Goal: Transaction & Acquisition: Purchase product/service

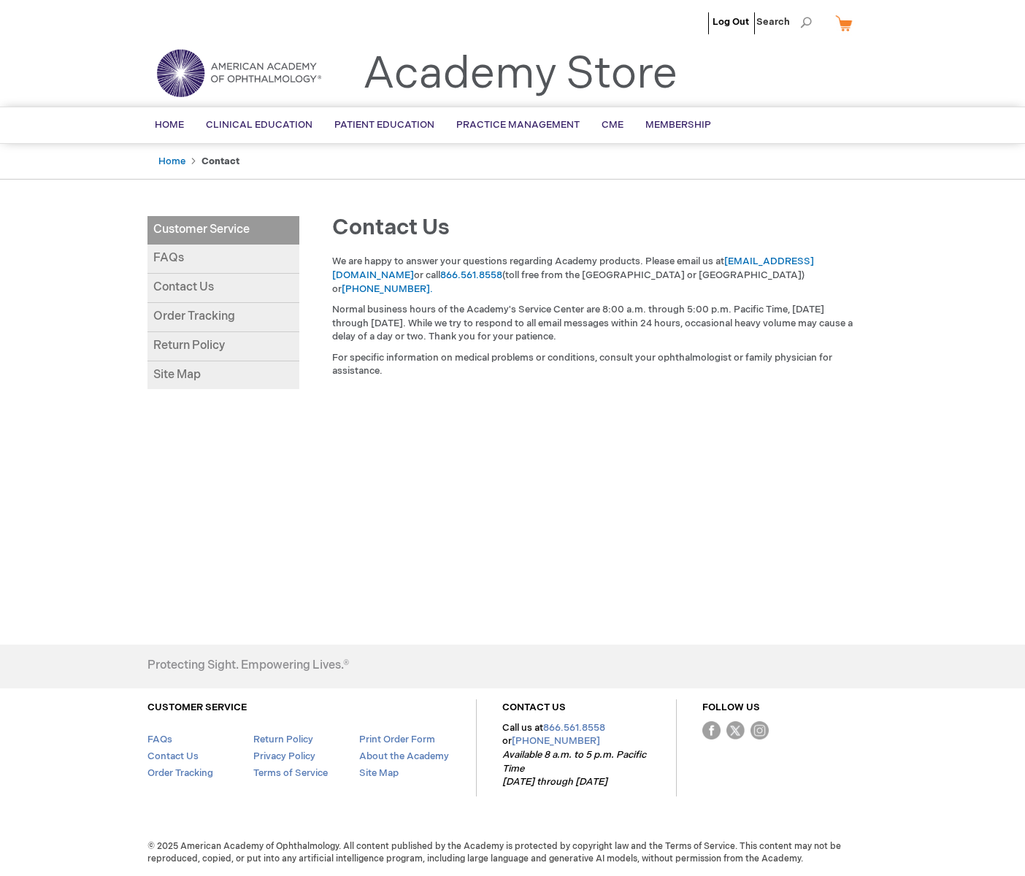
click at [177, 61] on img at bounding box center [238, 73] width 175 height 53
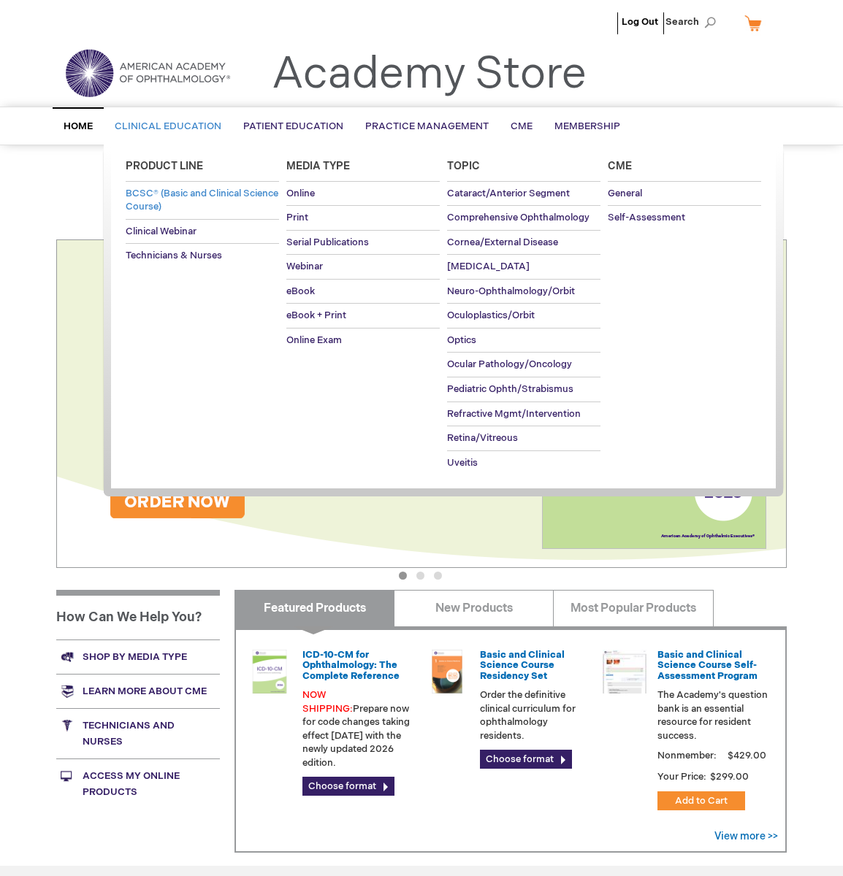
click at [145, 195] on span "BCSC® (Basic and Clinical Science Course)" at bounding box center [202, 201] width 153 height 26
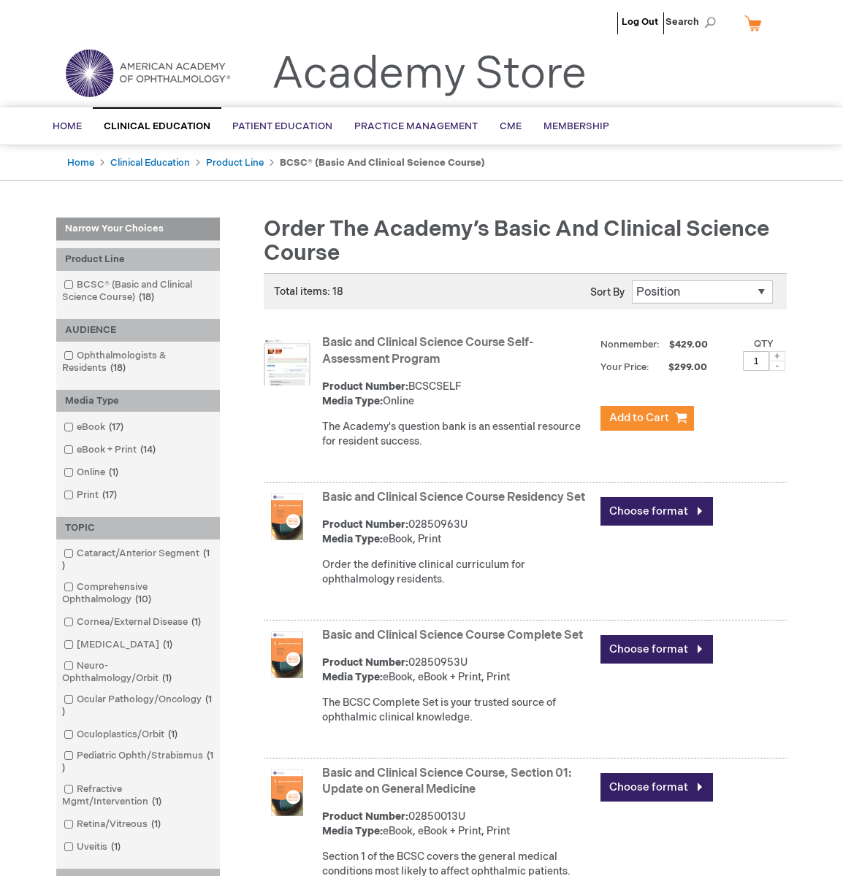
click at [392, 494] on link "Basic and Clinical Science Course Residency Set" at bounding box center [453, 498] width 263 height 14
click at [76, 125] on span "Home" at bounding box center [78, 126] width 29 height 12
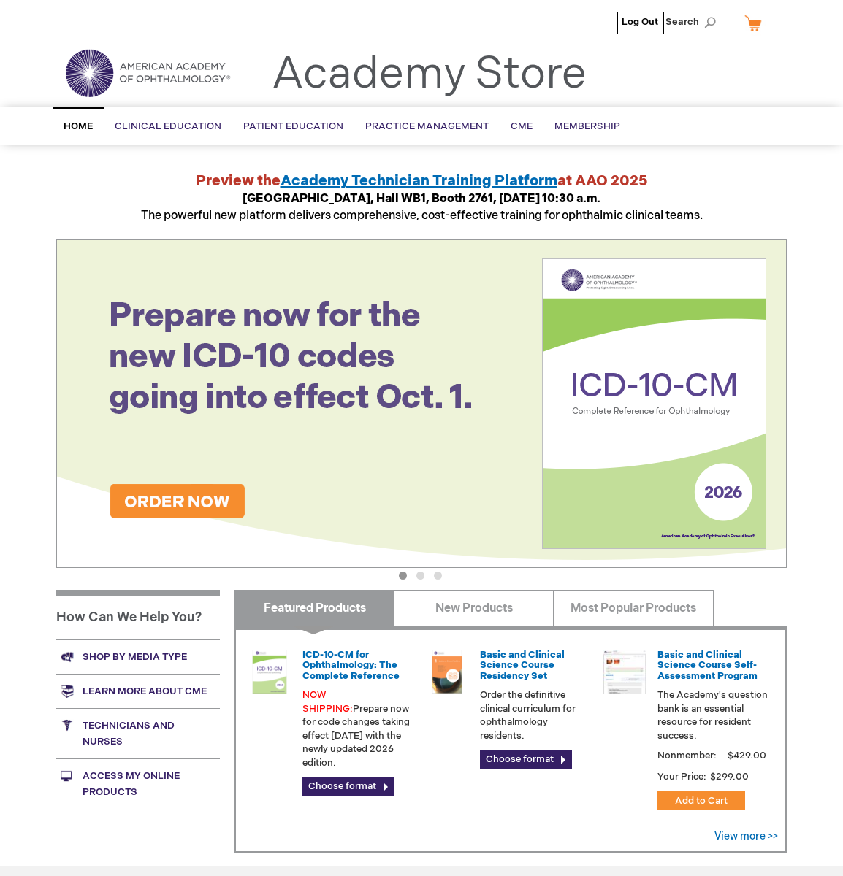
click at [437, 578] on button "3" at bounding box center [438, 576] width 8 height 8
click at [773, 180] on div "Preview the Academy Technician Training Platform at AAO 2025 Academy Theater, H…" at bounding box center [421, 198] width 730 height 54
click at [437, 577] on button "3" at bounding box center [438, 576] width 8 height 8
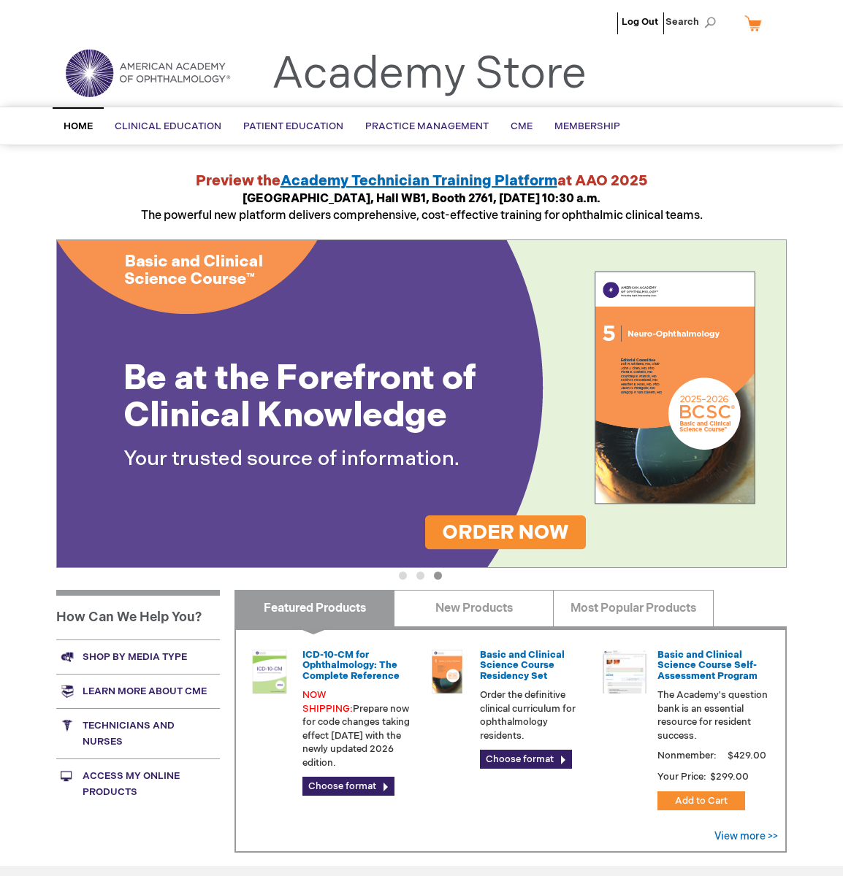
click at [406, 389] on img at bounding box center [421, 403] width 730 height 329
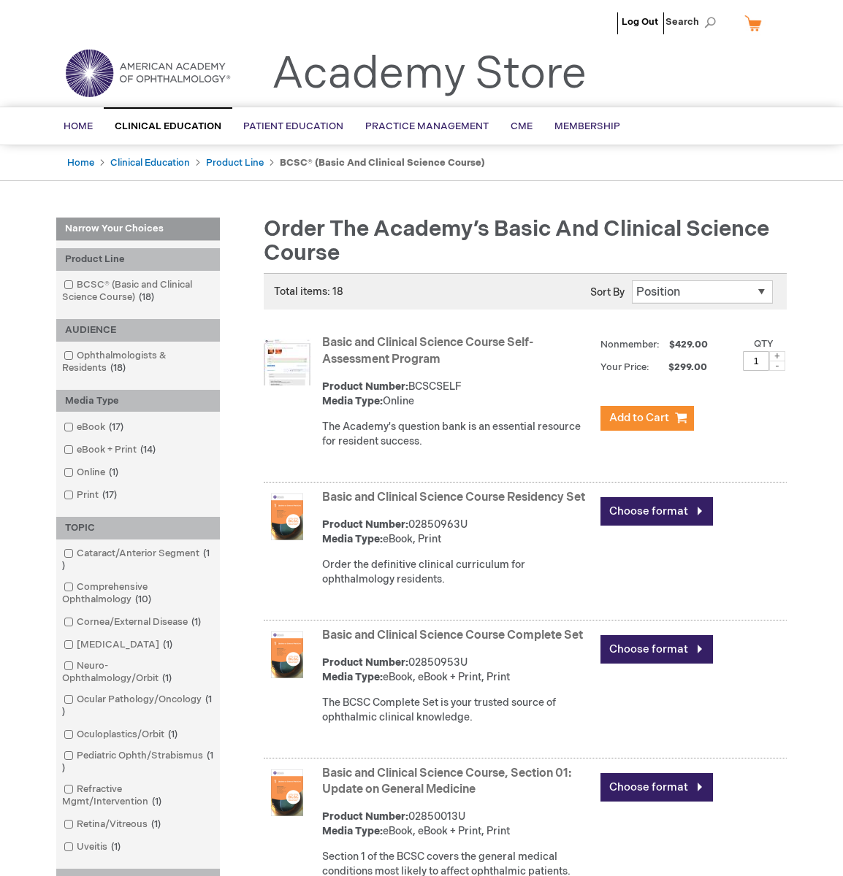
click at [415, 643] on link "Basic and Clinical Science Course Complete Set" at bounding box center [452, 636] width 261 height 14
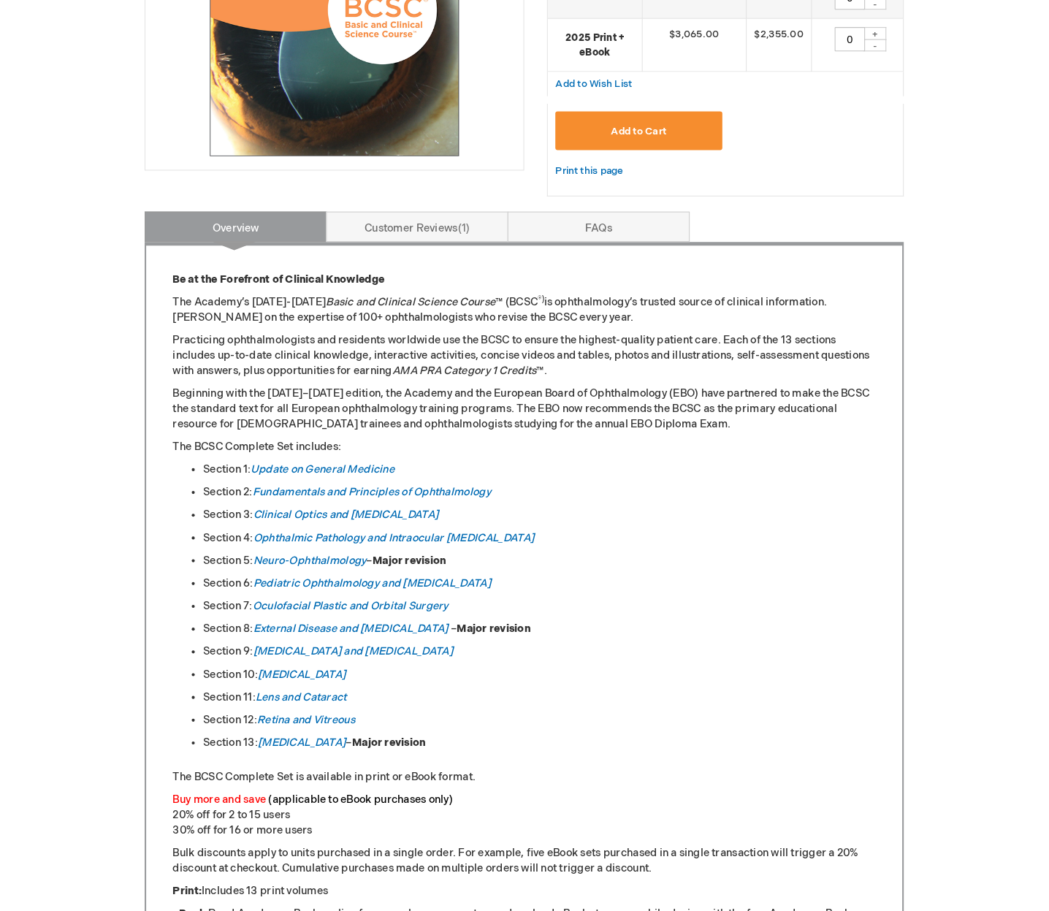
scroll to position [584, 0]
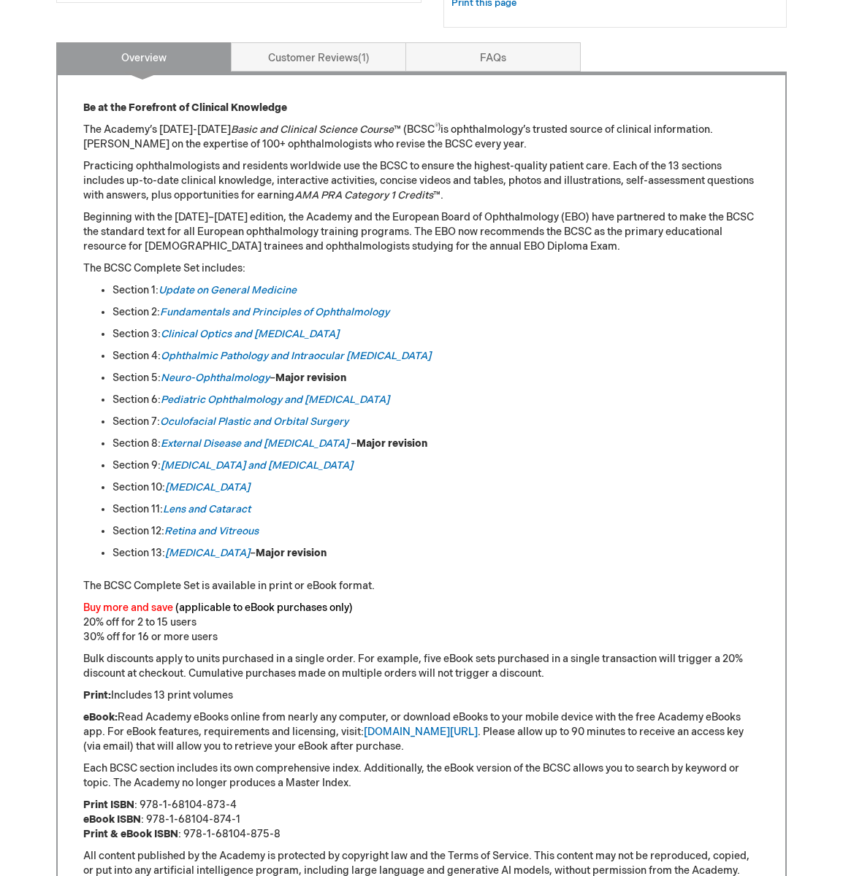
click at [499, 513] on li "Section 11: Lens and Cataract" at bounding box center [435, 509] width 647 height 15
drag, startPoint x: 555, startPoint y: 387, endPoint x: 589, endPoint y: 278, distance: 114.1
click at [556, 385] on ul "Section 1: Update on General Medicine Section 2: Fundamentals and Principles of…" at bounding box center [421, 421] width 676 height 277
